Goal: Transaction & Acquisition: Purchase product/service

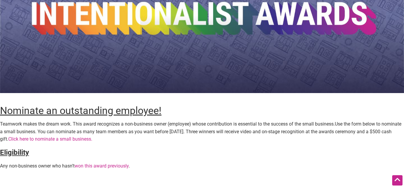
scroll to position [82, 0]
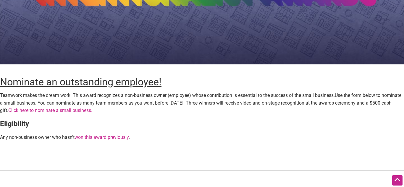
scroll to position [111, 0]
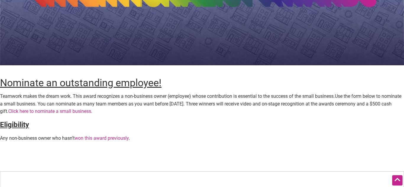
click at [92, 111] on link "Click here to nominate a small business." at bounding box center [50, 111] width 84 height 6
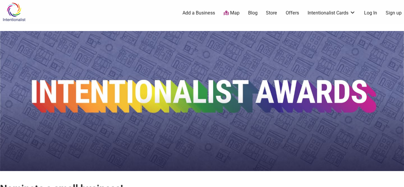
click at [231, 14] on link "Map" at bounding box center [231, 13] width 16 height 7
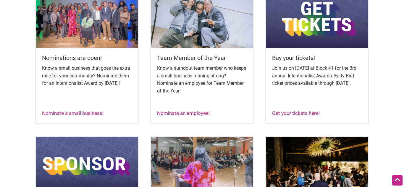
scroll to position [266, 0]
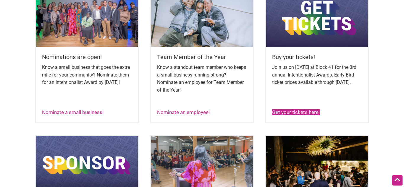
click at [282, 111] on link "Get your tickets here!" at bounding box center [296, 112] width 48 height 6
